Goal: Task Accomplishment & Management: Manage account settings

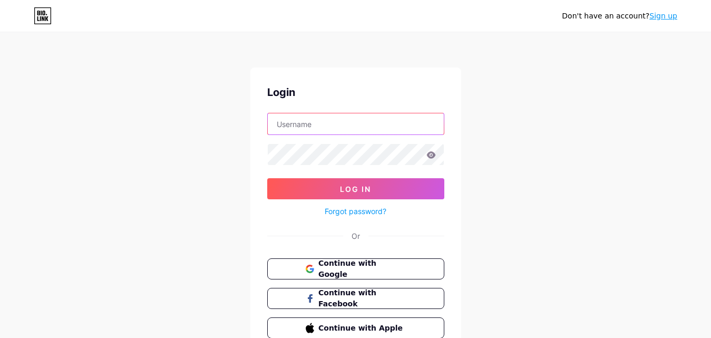
click at [297, 127] on input "text" at bounding box center [356, 123] width 176 height 21
click at [239, 141] on div "Don't have an account? Sign up Login Log In Forgot password? Or Continue with G…" at bounding box center [355, 194] width 711 height 389
click at [298, 122] on input "text" at bounding box center [356, 123] width 176 height 21
type input "abdomubark305@gmail.com"
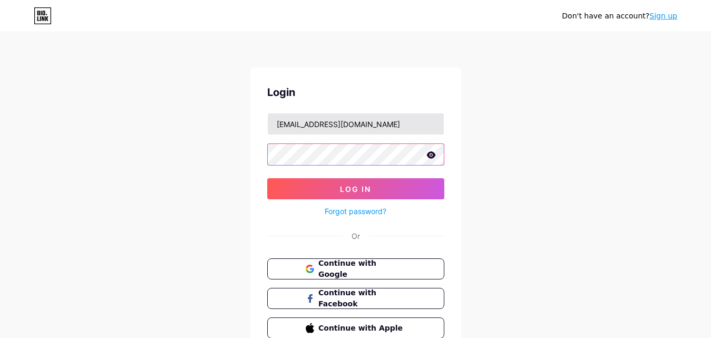
click at [267, 178] on button "Log In" at bounding box center [355, 188] width 177 height 21
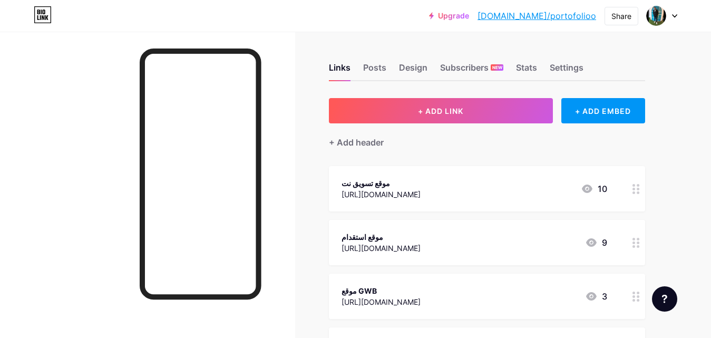
click at [466, 159] on div "+ ADD LINK + ADD EMBED + Add header موقع تسويق نت https://tasweeq-net.com/ 10 م…" at bounding box center [487, 297] width 316 height 399
click at [374, 200] on div "موقع تسويق نت https://tasweeq-net.com/ 10" at bounding box center [487, 188] width 316 height 45
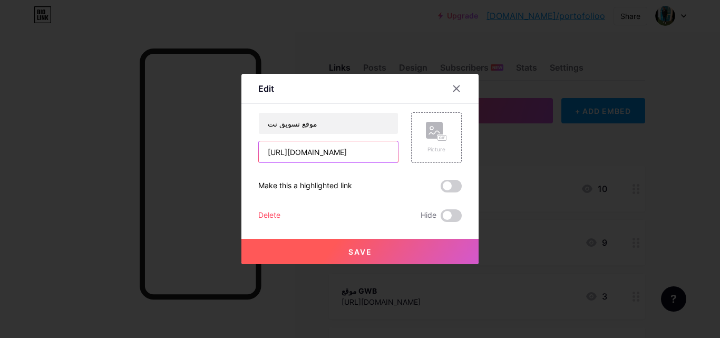
click at [347, 151] on input "[URL][DOMAIN_NAME]" at bounding box center [328, 151] width 139 height 21
click at [459, 87] on div at bounding box center [456, 88] width 19 height 19
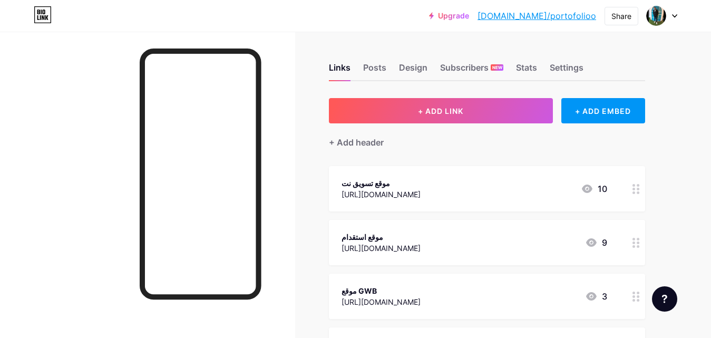
click at [388, 236] on div "موقع استقدام" at bounding box center [381, 236] width 79 height 11
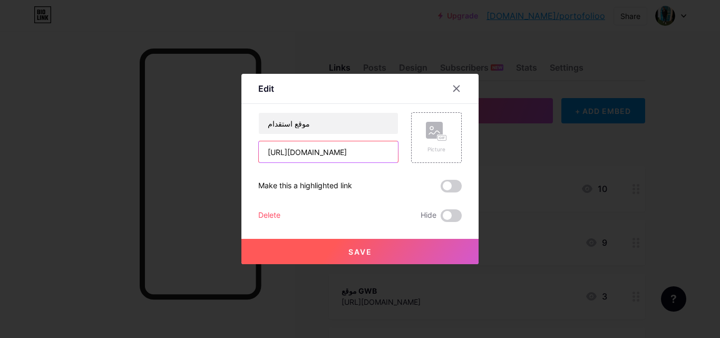
click at [317, 150] on input "[URL][DOMAIN_NAME]" at bounding box center [328, 151] width 139 height 21
click at [456, 86] on icon at bounding box center [456, 88] width 8 height 8
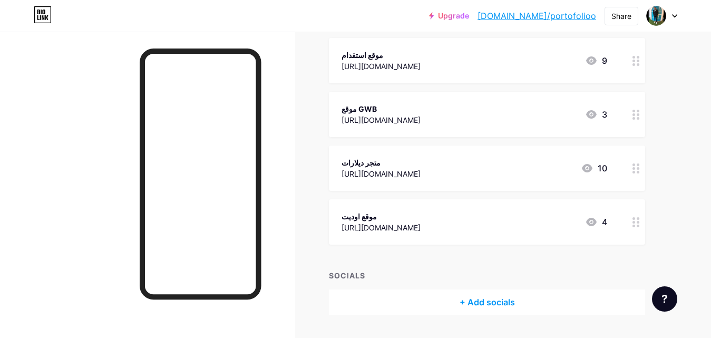
scroll to position [211, 0]
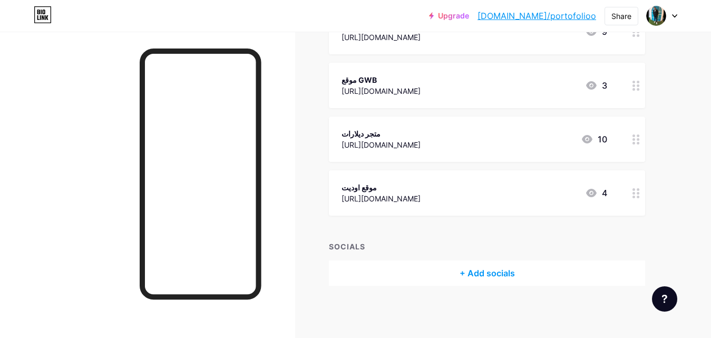
click at [396, 198] on div "https://audit.sa/" at bounding box center [381, 198] width 79 height 11
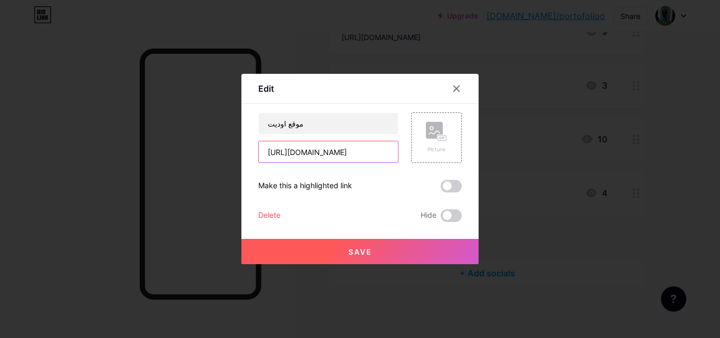
click at [331, 155] on input "https://audit.sa/" at bounding box center [328, 151] width 139 height 21
click at [452, 88] on icon at bounding box center [456, 88] width 8 height 8
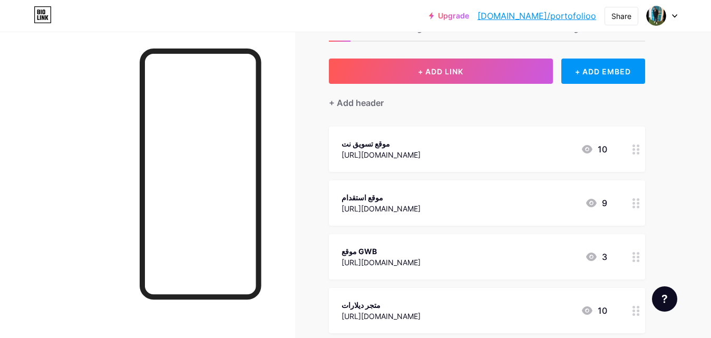
scroll to position [0, 0]
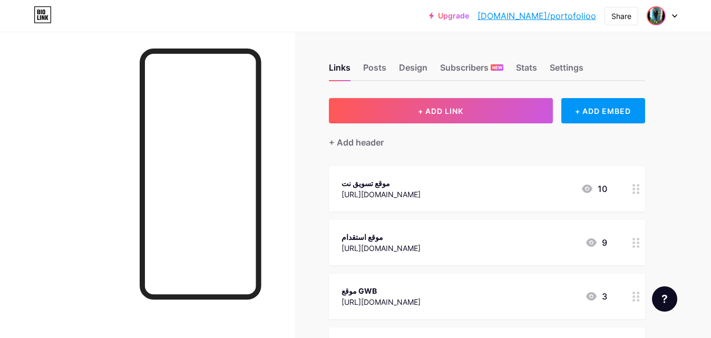
click at [664, 10] on span at bounding box center [656, 15] width 17 height 17
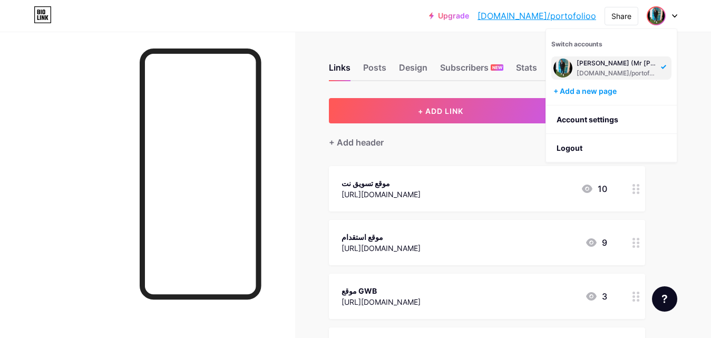
click at [699, 73] on div "Upgrade bio.link/portof... bio.link/portofolioo Share Switch accounts Abdelrhma…" at bounding box center [355, 274] width 711 height 549
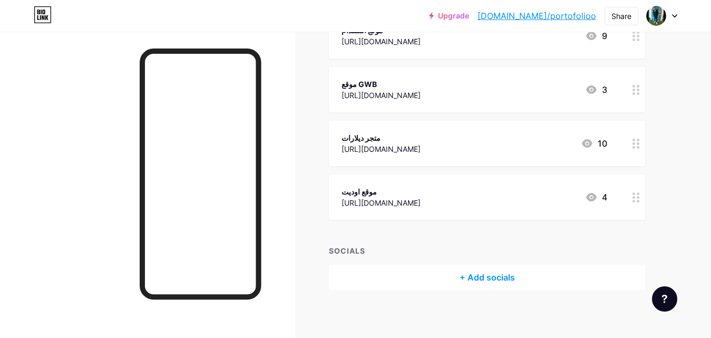
scroll to position [211, 0]
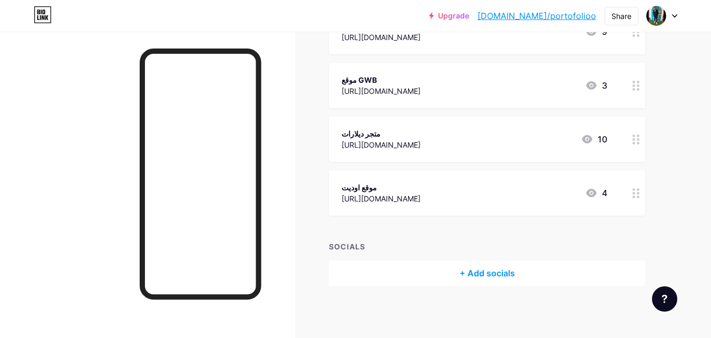
click at [473, 206] on div "موقع اوديت https://audit.sa/ 4" at bounding box center [487, 192] width 316 height 45
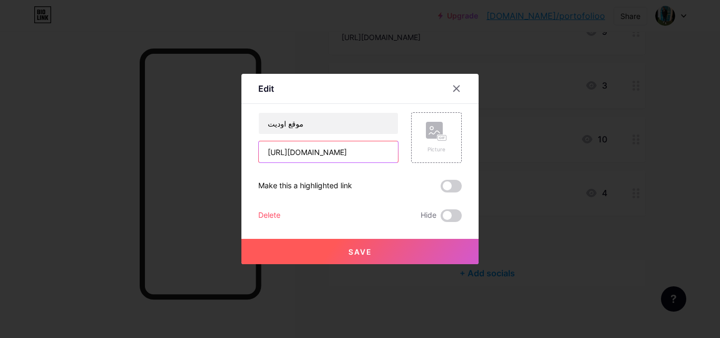
click at [323, 158] on input "https://audit.sa/" at bounding box center [328, 151] width 139 height 21
paste input "nawatik.com"
type input "[URL][DOMAIN_NAME]"
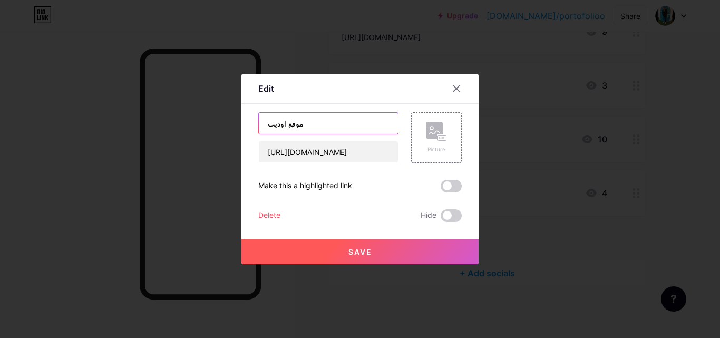
click at [315, 120] on input "موقع اوديت" at bounding box center [328, 123] width 139 height 21
type input "موقع NawaTik"
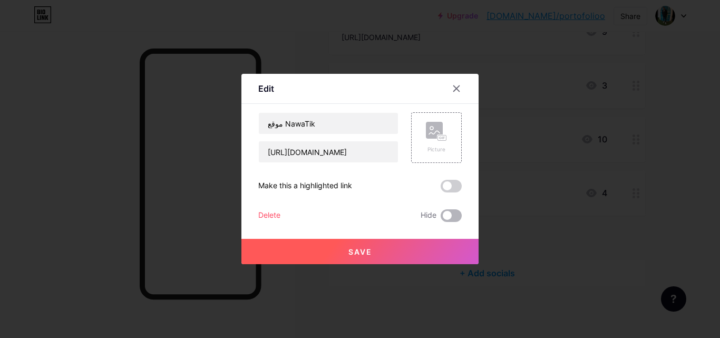
drag, startPoint x: 379, startPoint y: 253, endPoint x: 443, endPoint y: 213, distance: 76.1
click at [391, 283] on div "Edit Content YouTube Play YouTube video without leaving your page. ADD Vimeo Pl…" at bounding box center [360, 169] width 720 height 338
click at [451, 181] on span at bounding box center [451, 186] width 21 height 13
click at [441, 189] on input "checkbox" at bounding box center [441, 189] width 0 height 0
drag, startPoint x: 398, startPoint y: 236, endPoint x: 401, endPoint y: 241, distance: 5.4
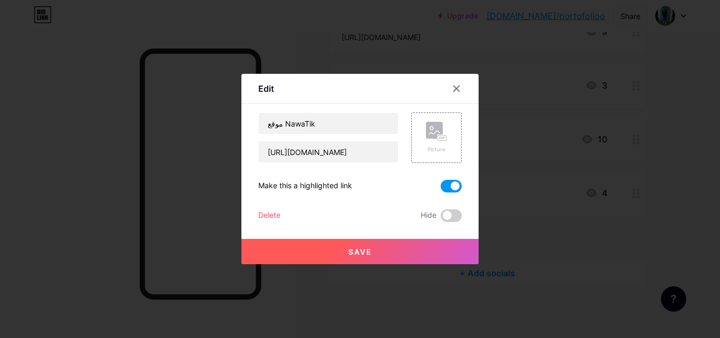
click at [398, 237] on div "Save" at bounding box center [360, 243] width 237 height 42
click at [402, 244] on button "Save" at bounding box center [360, 251] width 237 height 25
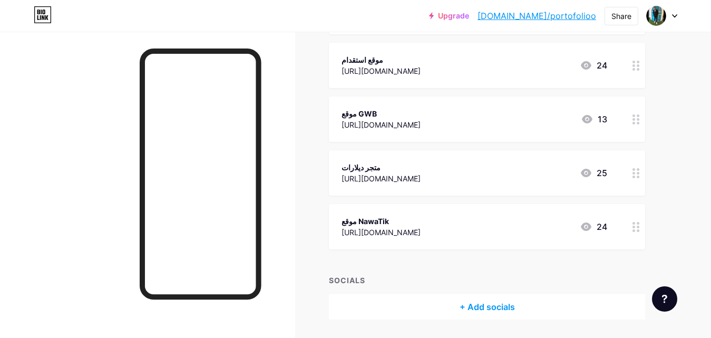
scroll to position [158, 0]
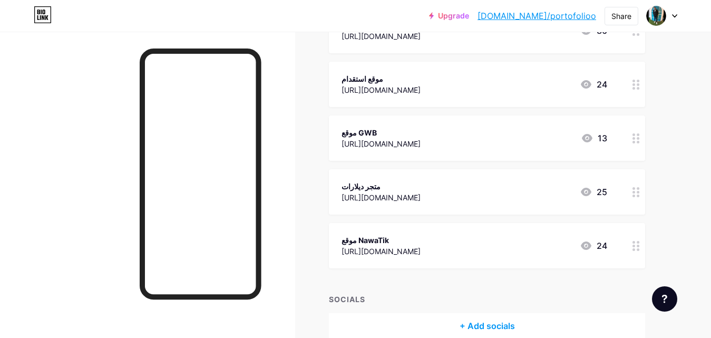
click at [449, 205] on div "متجر ديلارات https://delaraat.com/ 25" at bounding box center [487, 191] width 316 height 45
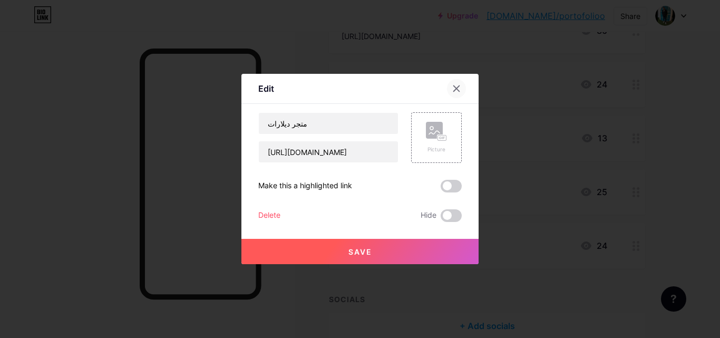
click at [454, 88] on icon at bounding box center [457, 89] width 6 height 6
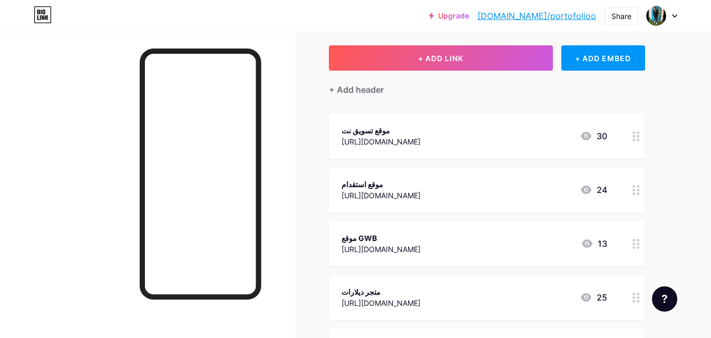
scroll to position [105, 0]
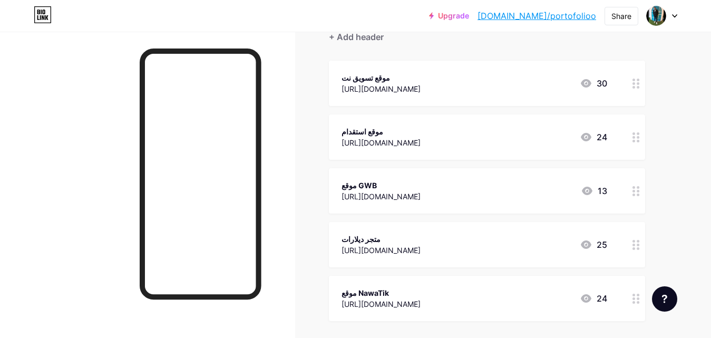
drag, startPoint x: 427, startPoint y: 138, endPoint x: 427, endPoint y: 89, distance: 48.5
click at [417, 71] on span "موقع تسويق نت https://tasweeq-net.com/ 30 موقع استقدام https://riyadh-sa.com/ 2…" at bounding box center [487, 191] width 316 height 260
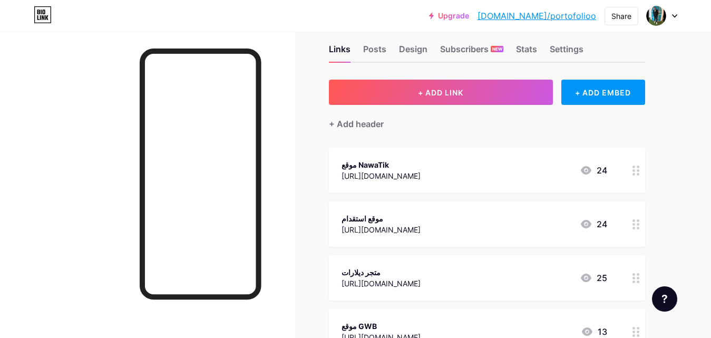
scroll to position [0, 0]
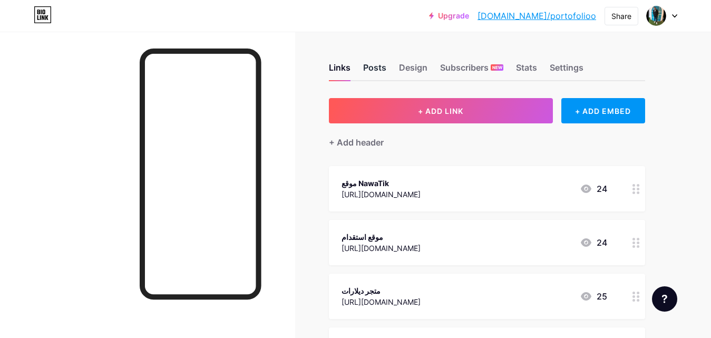
click at [371, 70] on div "Posts" at bounding box center [374, 70] width 23 height 19
click at [417, 74] on div "Design" at bounding box center [413, 70] width 28 height 19
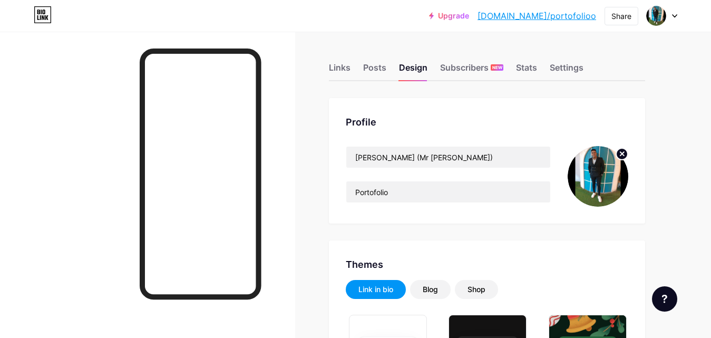
click at [540, 18] on link "[DOMAIN_NAME]/portofolioo" at bounding box center [537, 15] width 119 height 13
click at [680, 20] on div "Upgrade bio.link/portof... bio.link/portofolioo Share Switch accounts Abdelrhma…" at bounding box center [355, 15] width 711 height 19
click at [669, 12] on div at bounding box center [662, 15] width 31 height 19
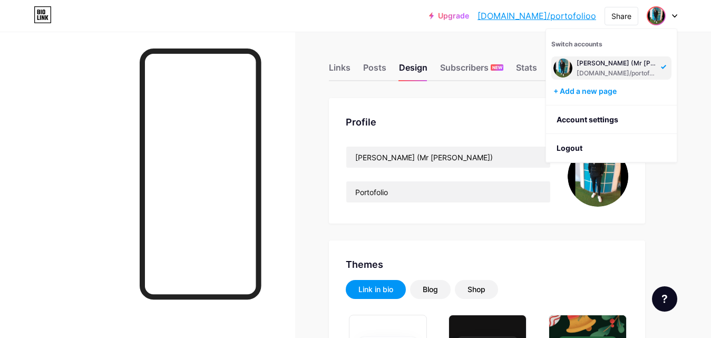
click at [675, 16] on icon at bounding box center [675, 16] width 4 height 3
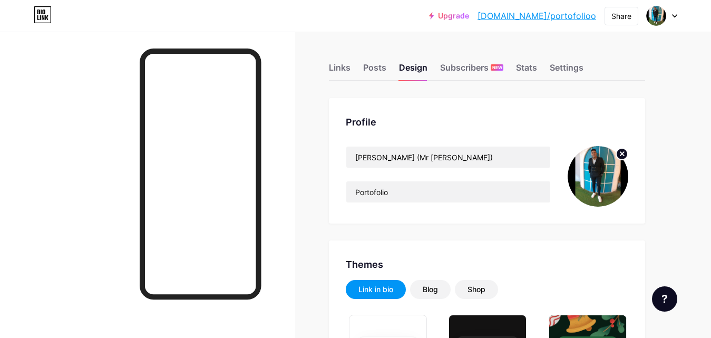
click at [469, 13] on link "Upgrade" at bounding box center [449, 16] width 40 height 8
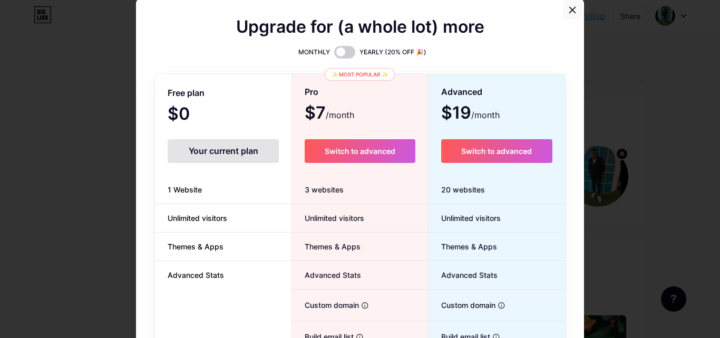
click at [568, 11] on icon at bounding box center [572, 10] width 8 height 8
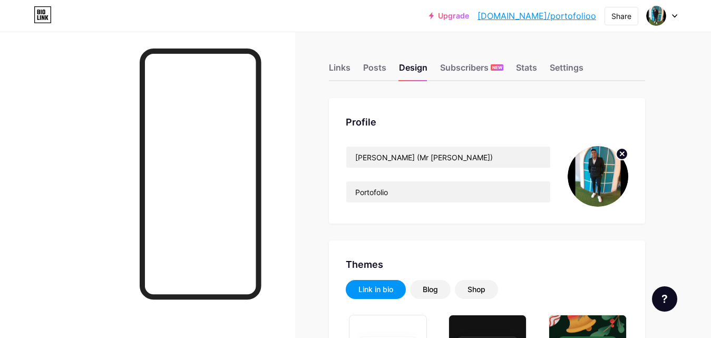
click at [354, 64] on div "Links Posts Design Subscribers NEW Stats Settings" at bounding box center [487, 62] width 316 height 37
click at [341, 67] on div "Links" at bounding box center [340, 70] width 22 height 19
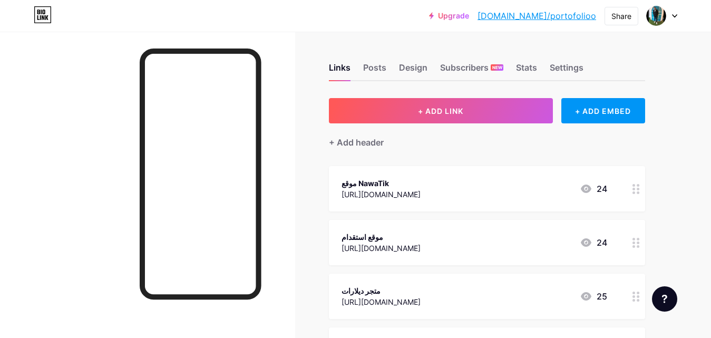
click at [592, 185] on icon at bounding box center [586, 188] width 13 height 13
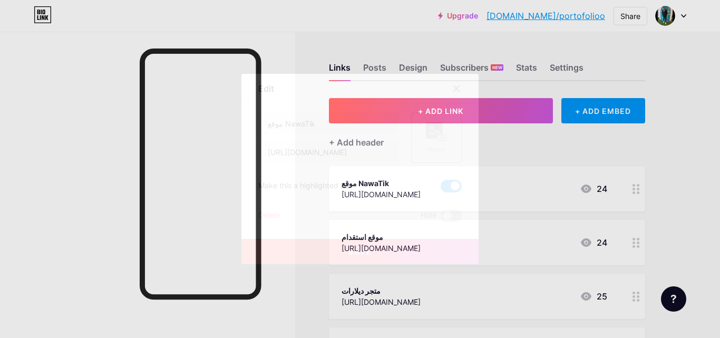
click at [456, 86] on icon at bounding box center [456, 88] width 8 height 8
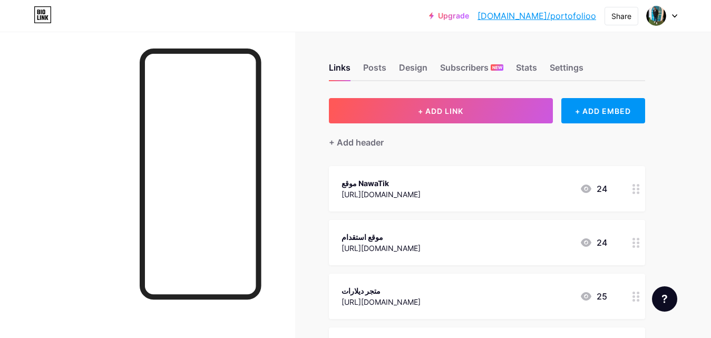
click at [583, 184] on icon at bounding box center [586, 188] width 13 height 13
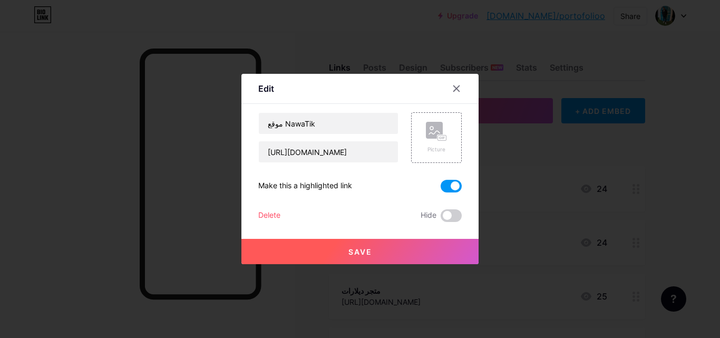
click at [428, 250] on button "Save" at bounding box center [360, 251] width 237 height 25
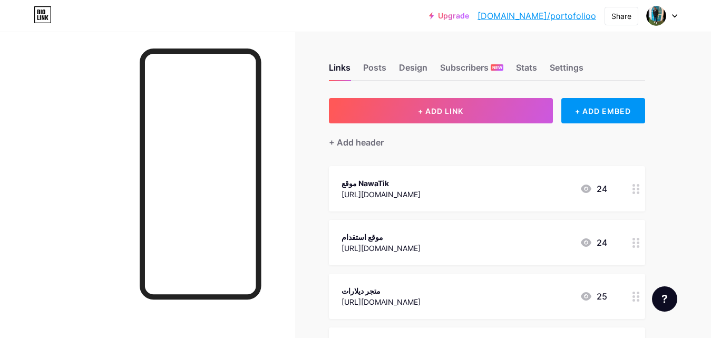
click at [587, 189] on icon at bounding box center [586, 189] width 11 height 8
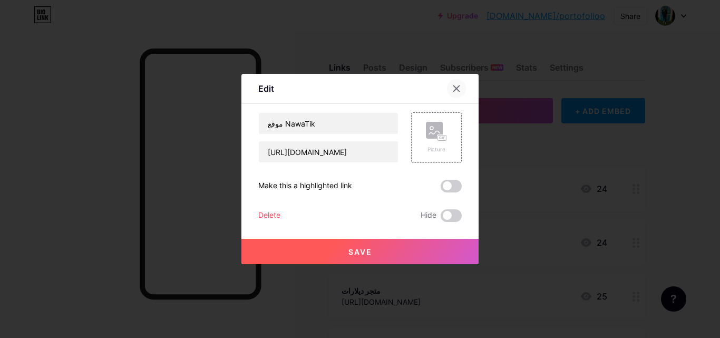
click at [453, 88] on icon at bounding box center [456, 88] width 8 height 8
